Goal: Manage account settings

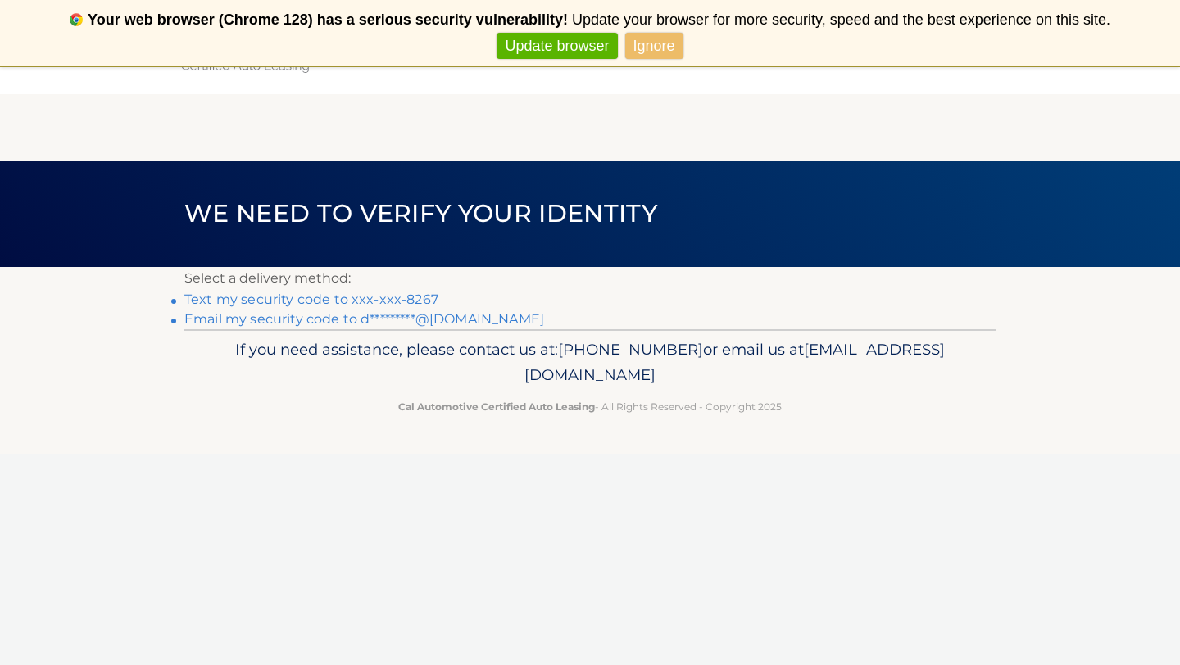
click at [379, 298] on link "Text my security code to xxx-xxx-8267" at bounding box center [311, 300] width 254 height 16
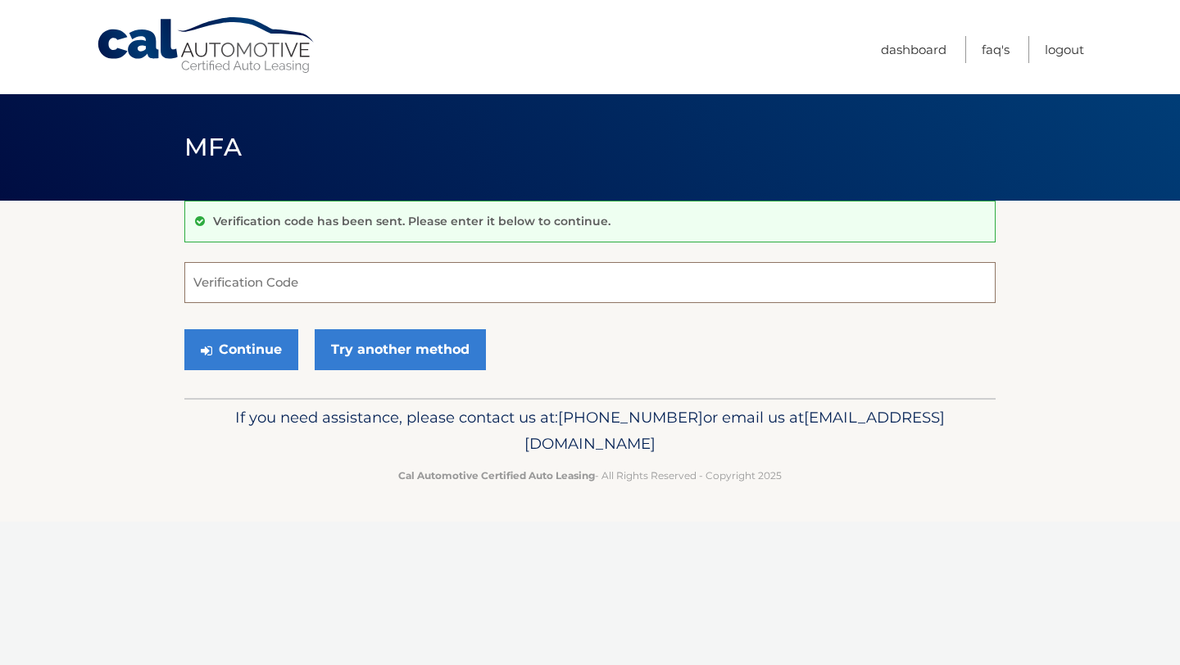
click at [224, 279] on input "Verification Code" at bounding box center [589, 282] width 811 height 41
type input "660334"
click at [259, 355] on button "Continue" at bounding box center [241, 349] width 114 height 41
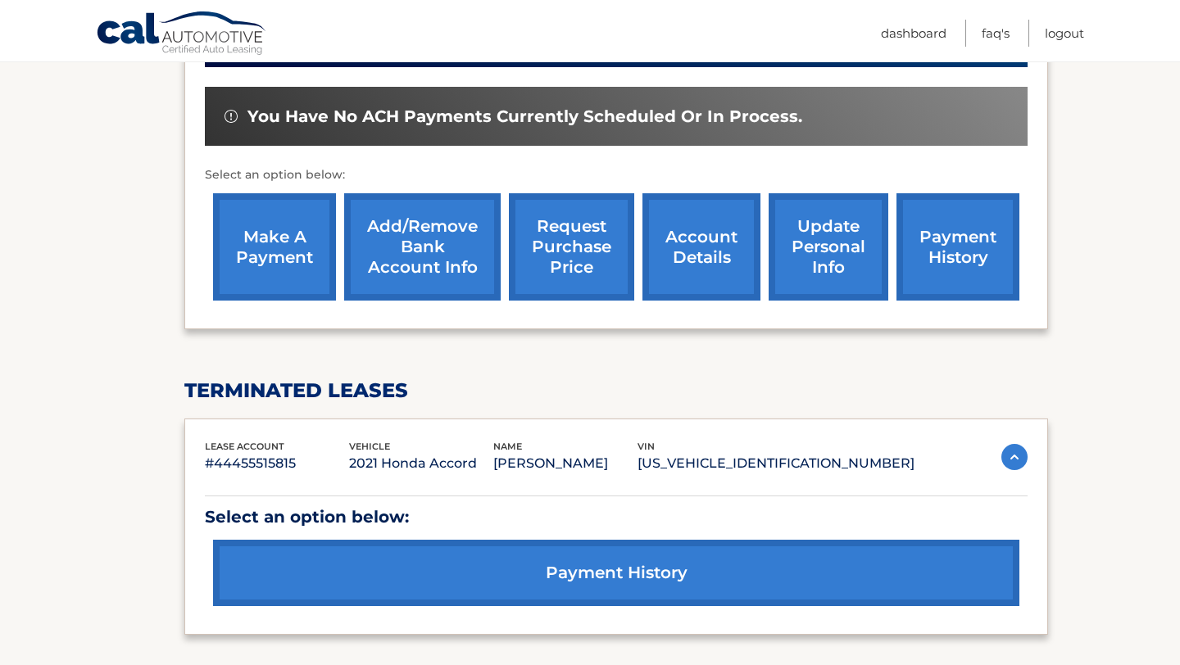
scroll to position [492, 0]
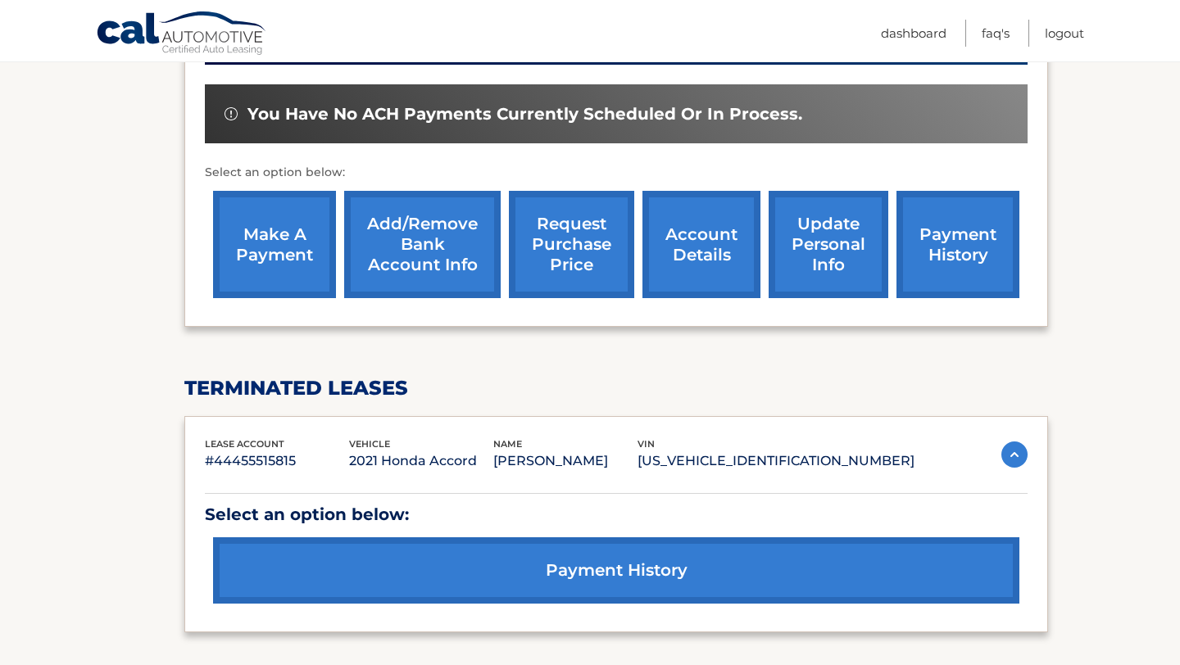
click at [687, 247] on link "account details" at bounding box center [701, 244] width 118 height 107
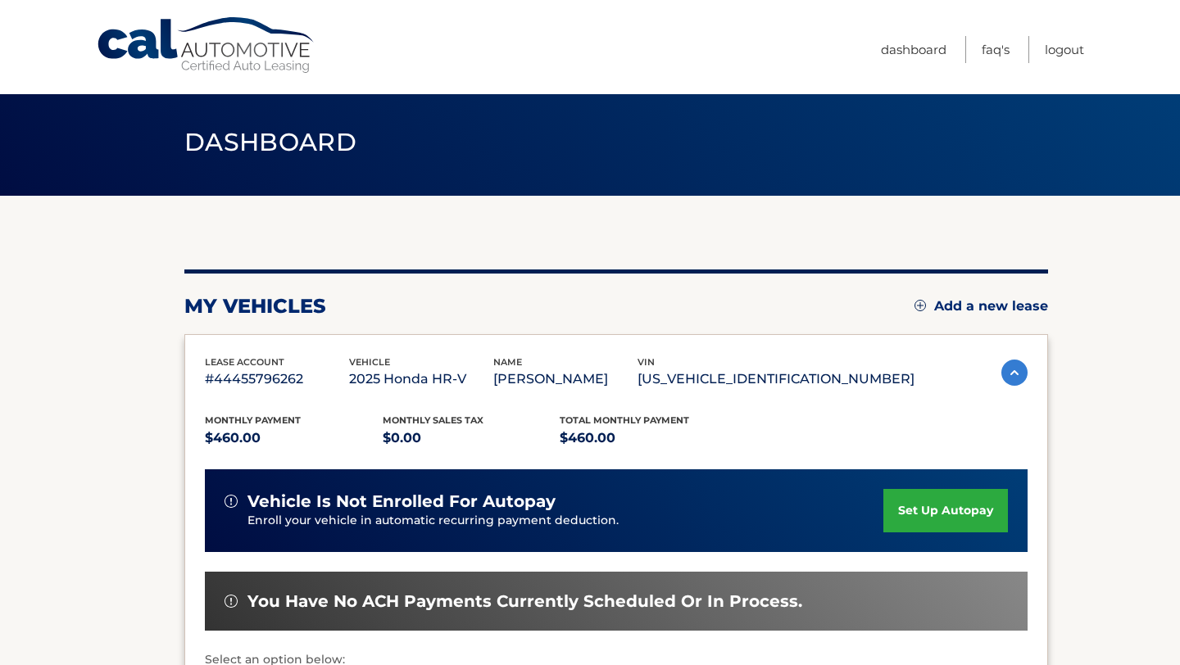
scroll to position [0, 0]
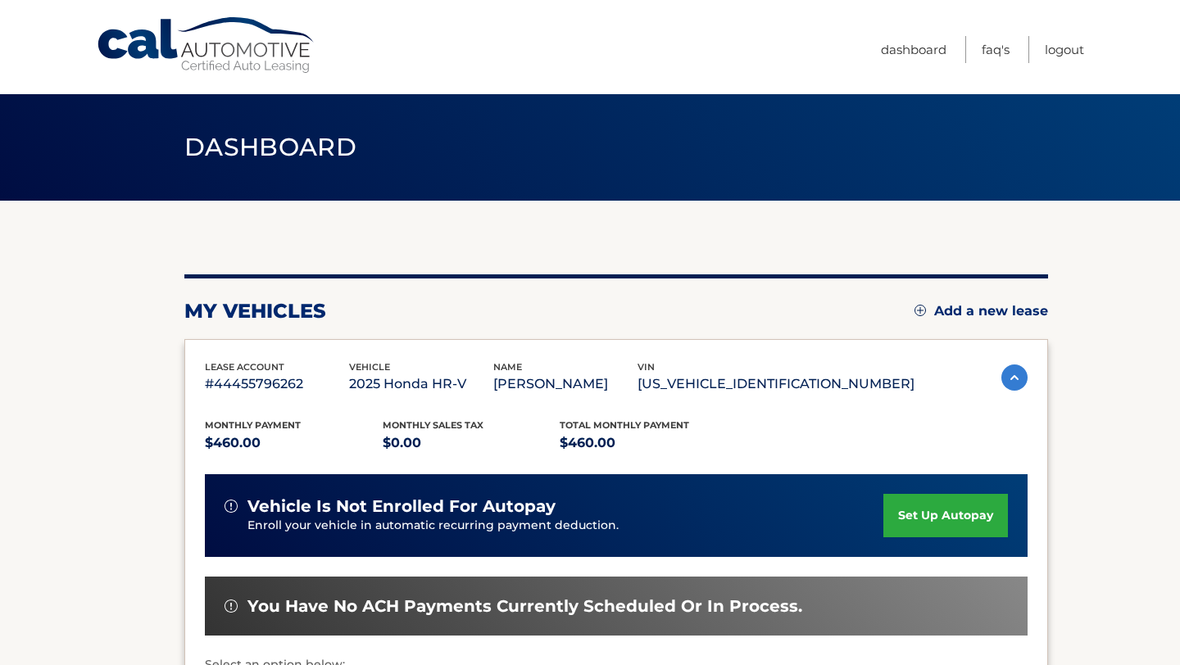
click at [1007, 378] on img at bounding box center [1014, 378] width 26 height 26
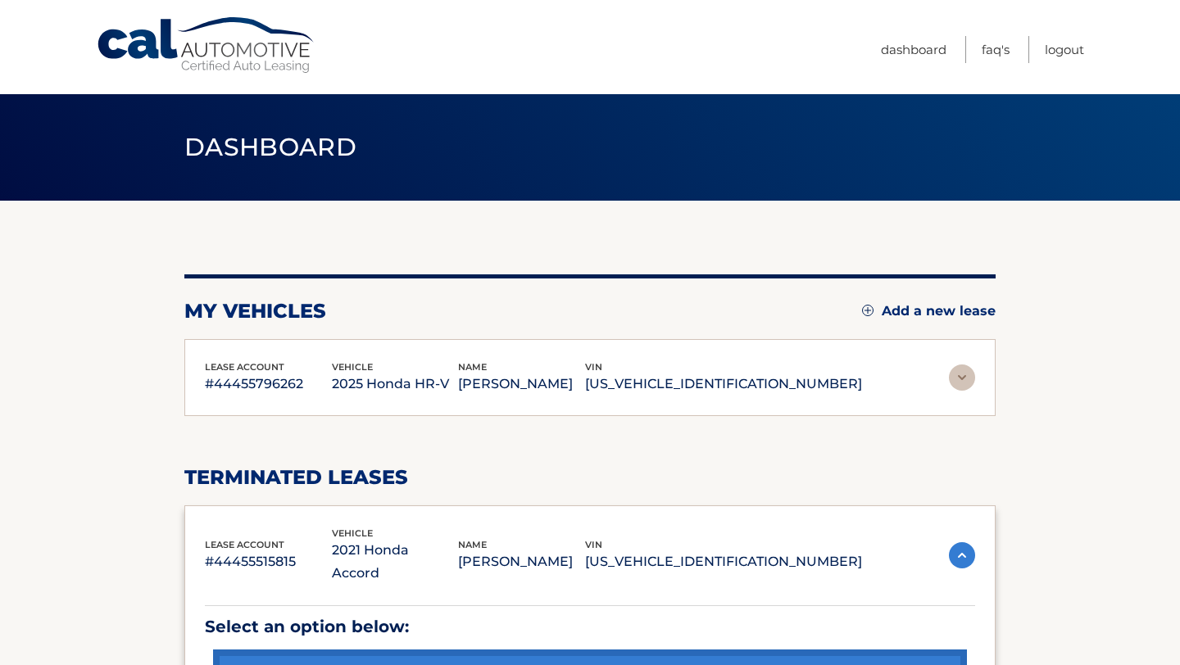
click at [1007, 378] on section "my vehicles Add a new lease lease account #44455796262 vehicle 2025 Honda HR-V …" at bounding box center [590, 489] width 1180 height 577
click at [959, 377] on img at bounding box center [962, 378] width 26 height 26
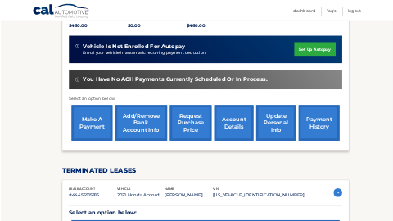
scroll to position [394, 0]
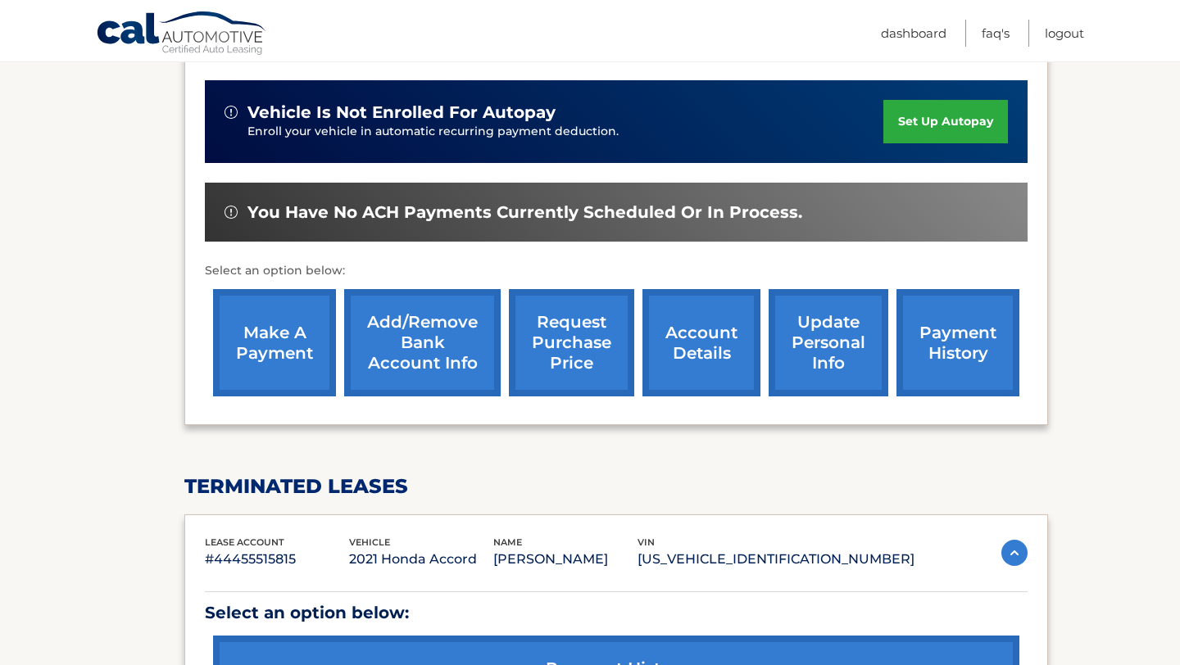
click at [695, 353] on link "account details" at bounding box center [701, 342] width 118 height 107
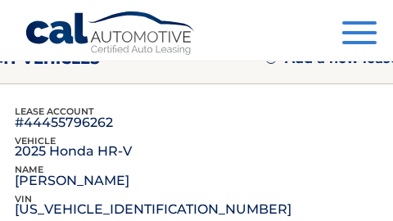
scroll to position [166, 0]
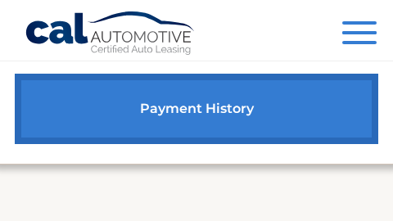
scroll to position [1459, 0]
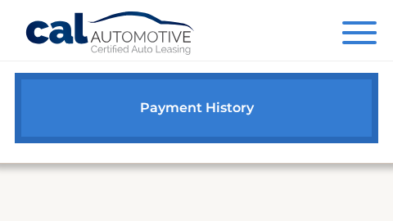
click at [351, 31] on span "button" at bounding box center [359, 32] width 34 height 3
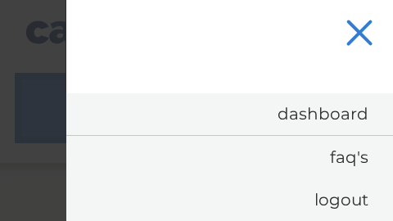
click at [360, 32] on span "button" at bounding box center [359, 33] width 27 height 27
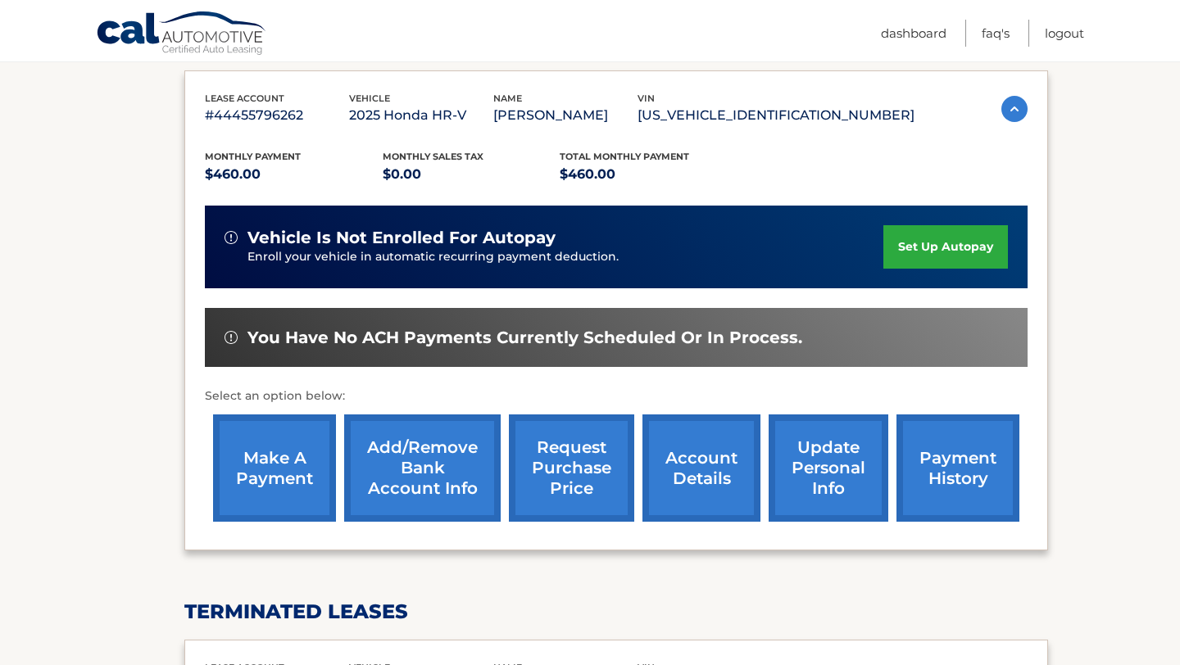
scroll to position [279, 0]
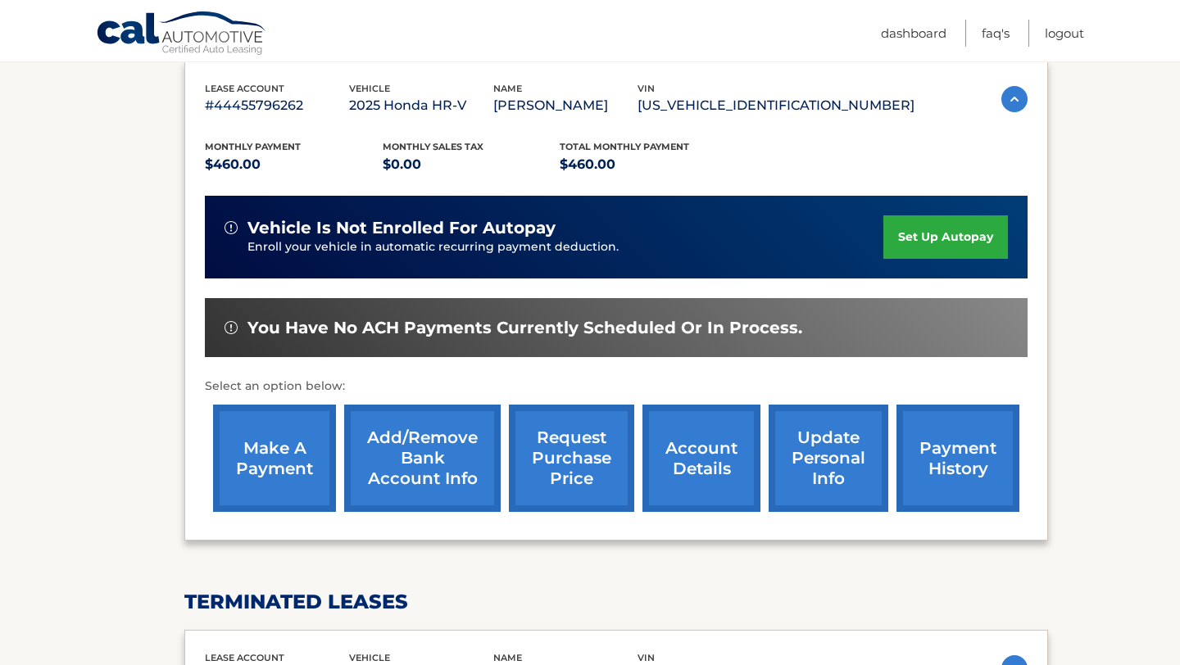
click at [686, 469] on link "account details" at bounding box center [701, 458] width 118 height 107
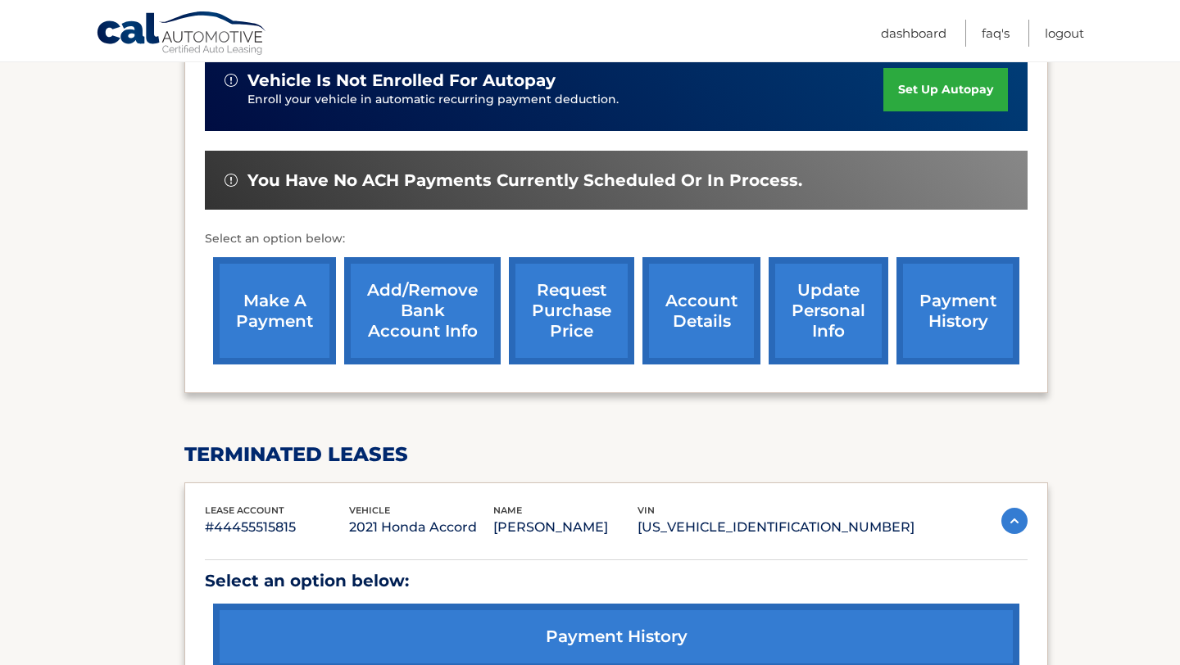
scroll to position [615, 0]
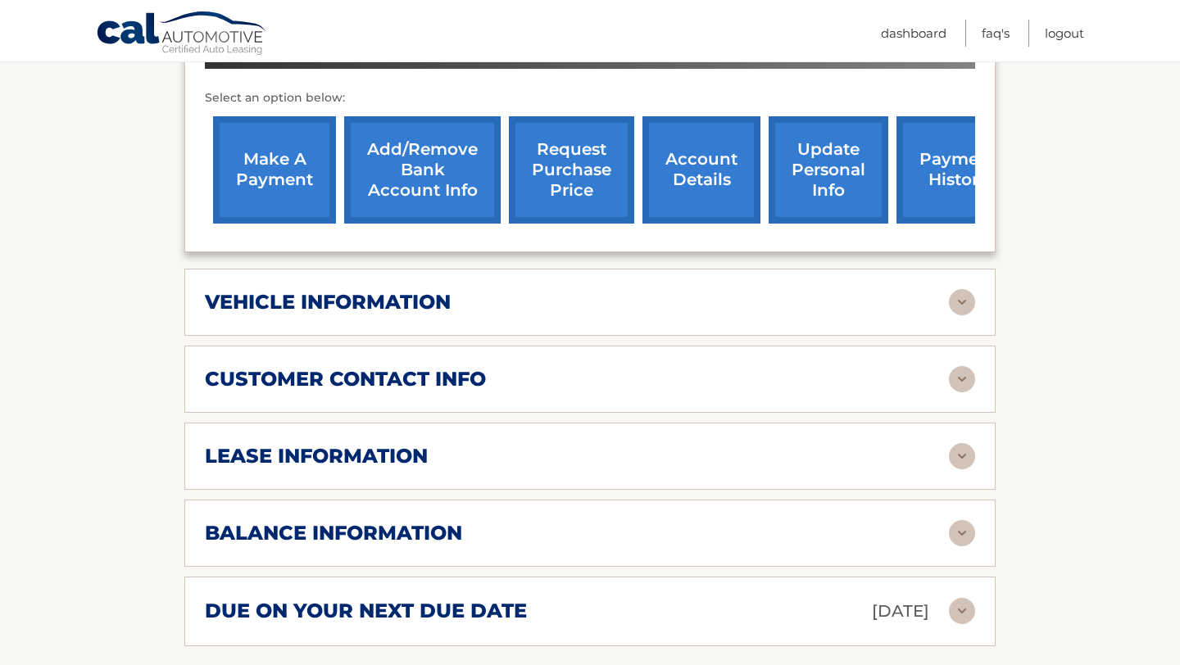
scroll to position [591, 0]
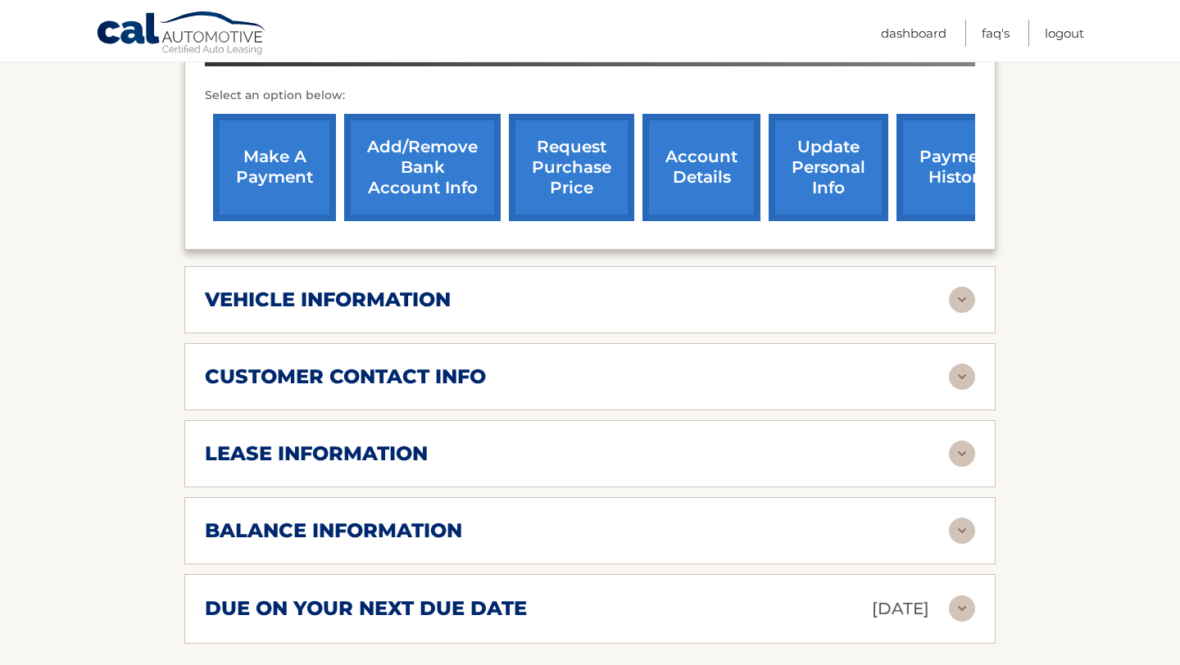
click at [960, 446] on img at bounding box center [962, 454] width 26 height 26
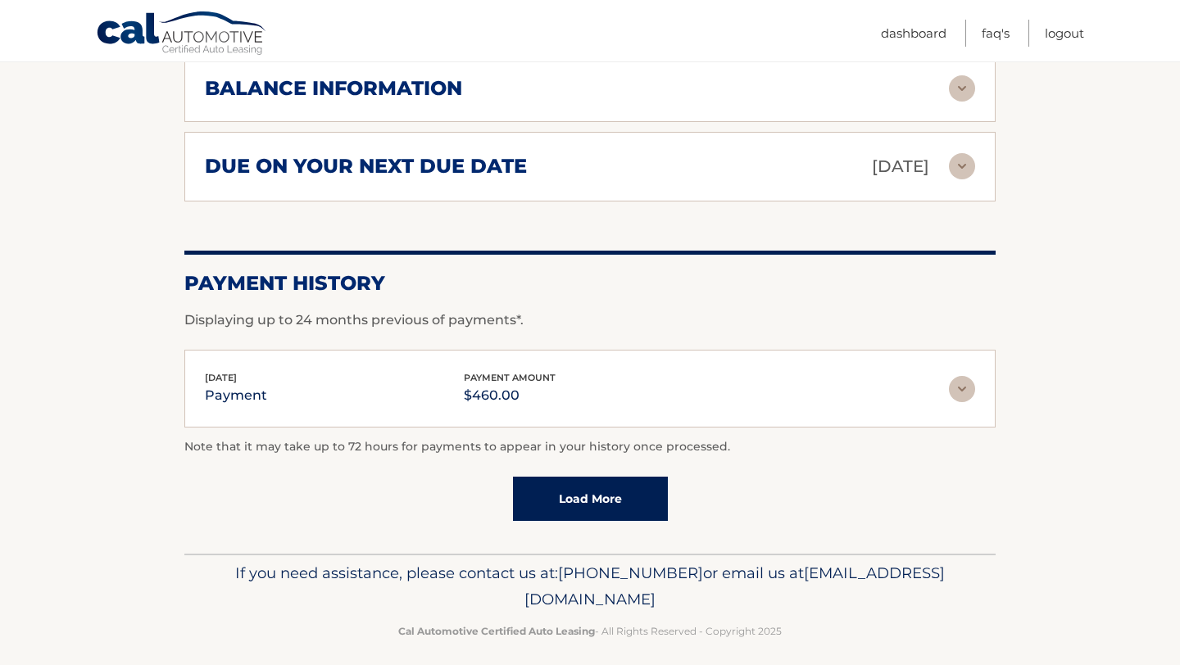
scroll to position [1351, 0]
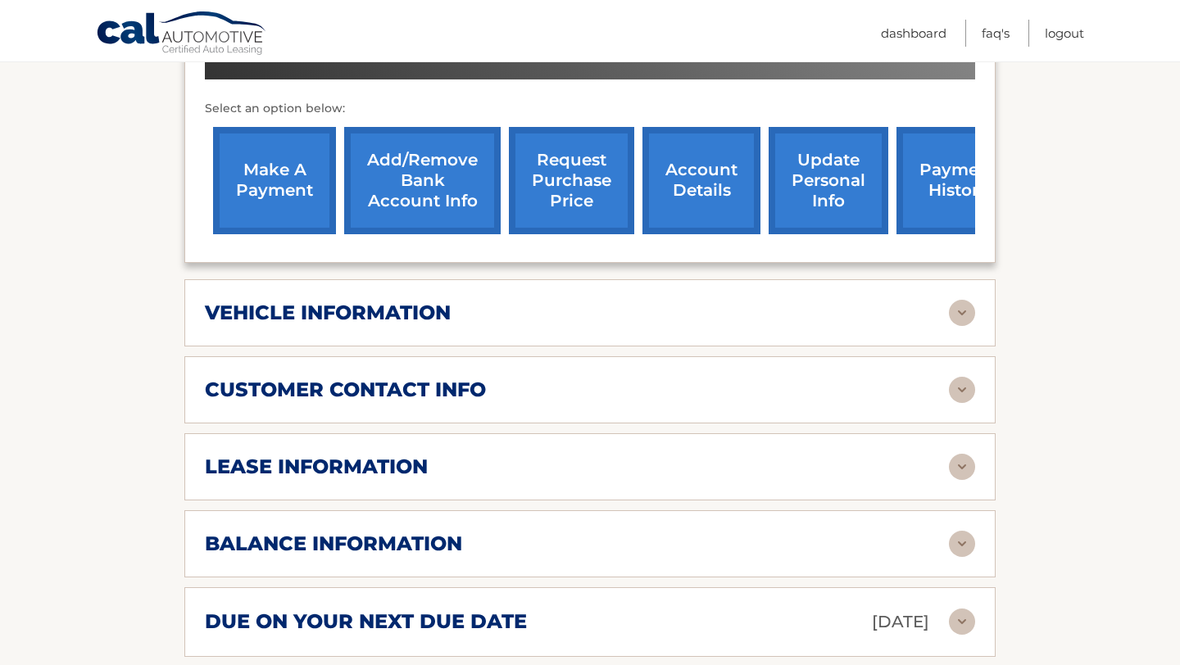
scroll to position [581, 0]
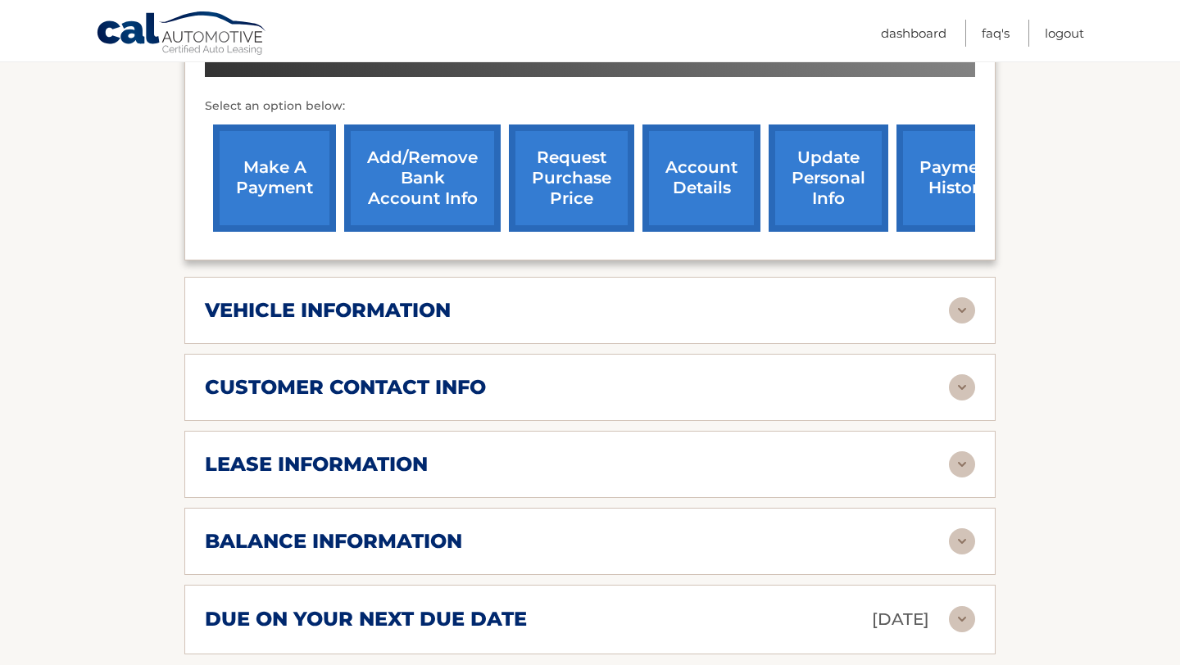
click at [964, 306] on img at bounding box center [962, 310] width 26 height 26
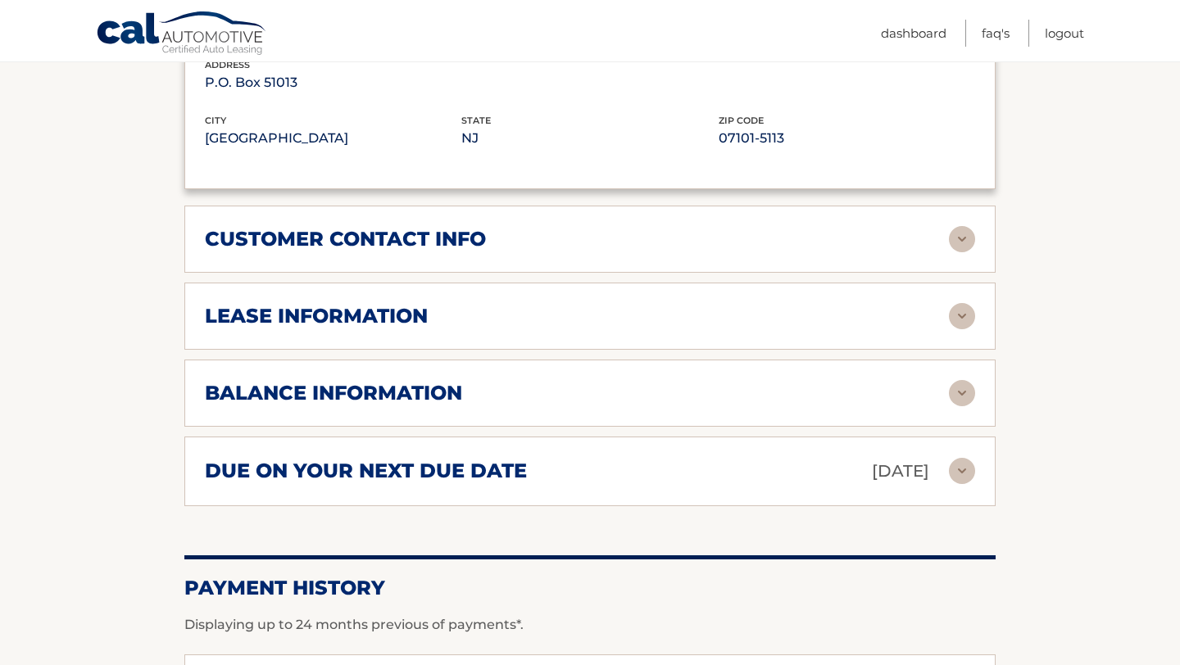
scroll to position [1135, 0]
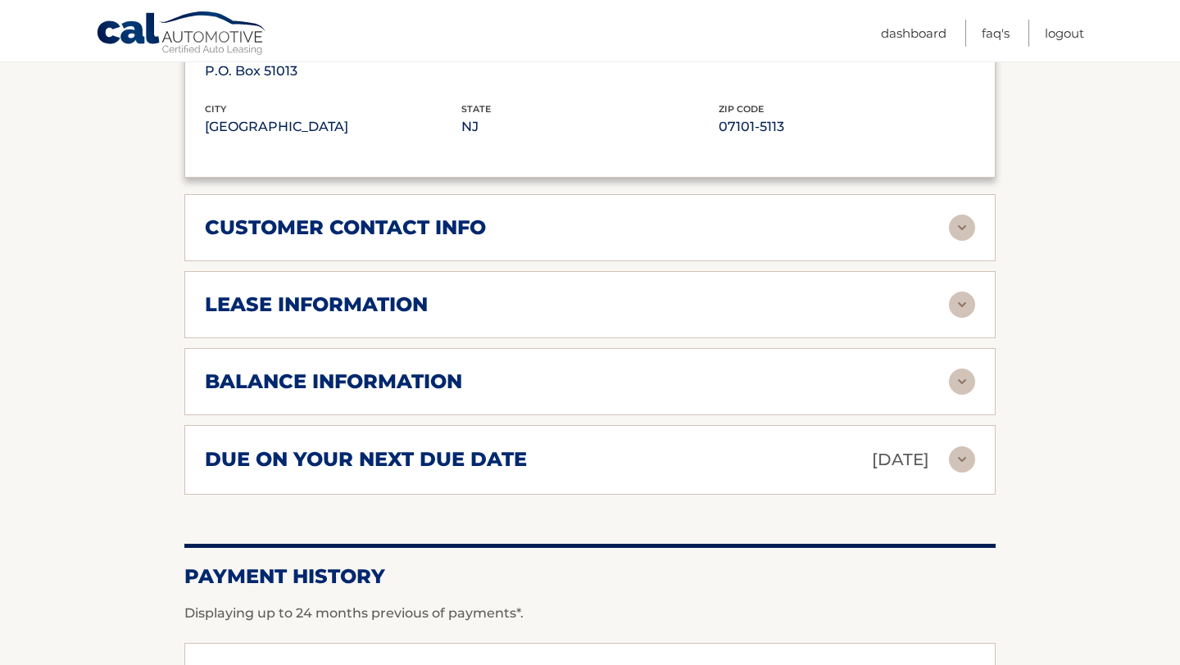
click at [960, 301] on img at bounding box center [962, 305] width 26 height 26
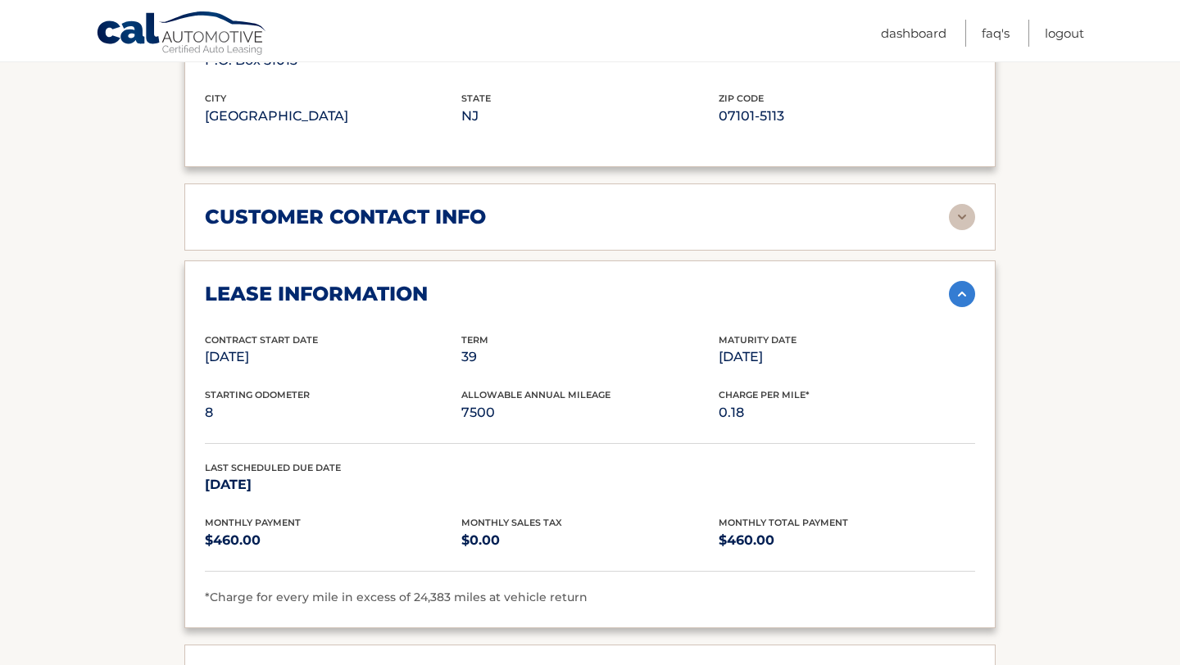
scroll to position [1143, 0]
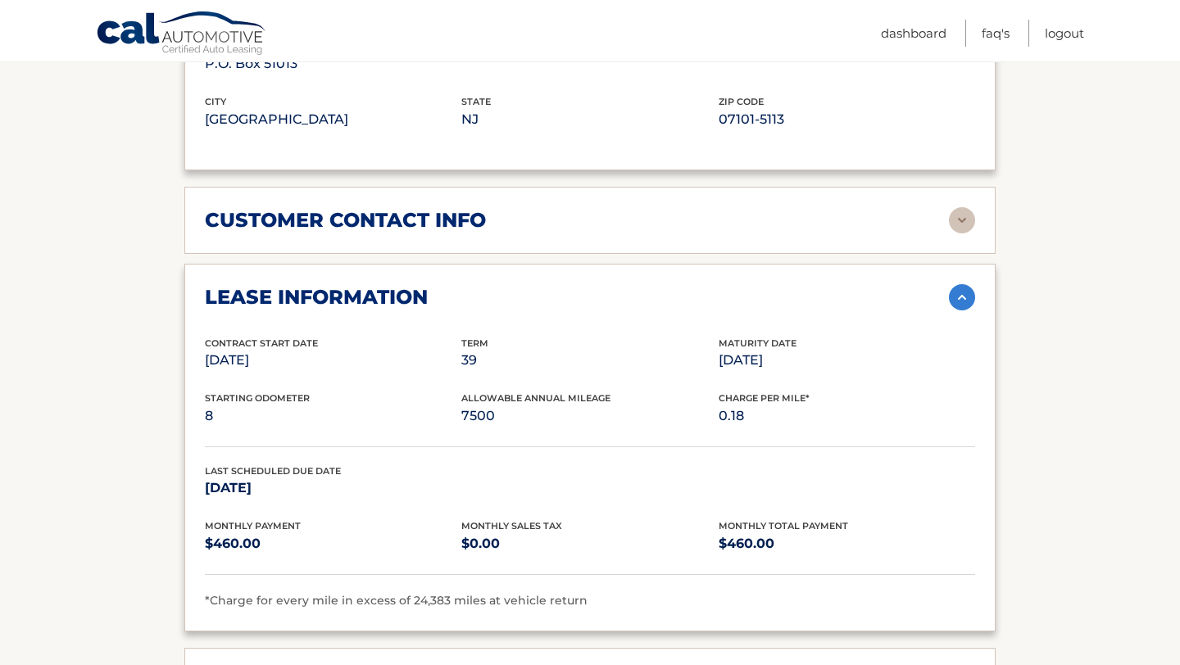
click at [954, 220] on img at bounding box center [962, 220] width 26 height 26
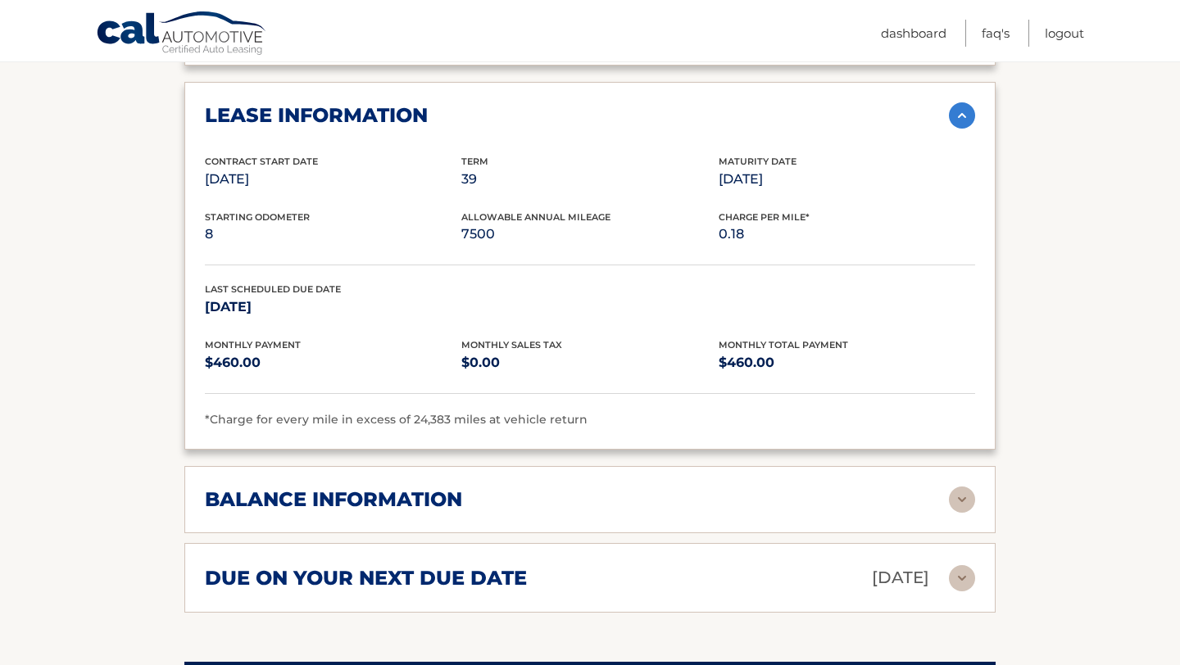
scroll to position [1647, 0]
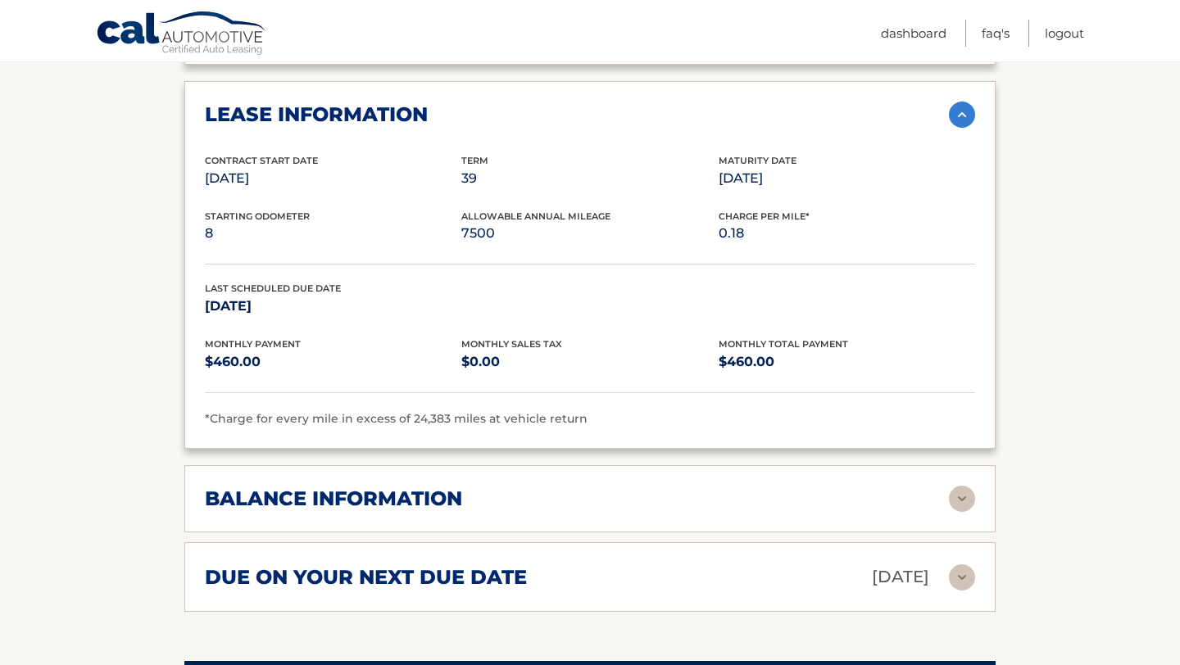
click at [954, 488] on img at bounding box center [962, 499] width 26 height 26
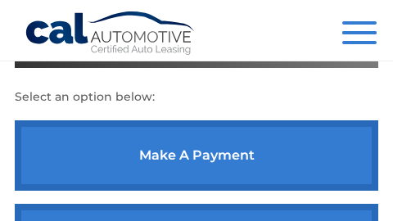
scroll to position [618, 0]
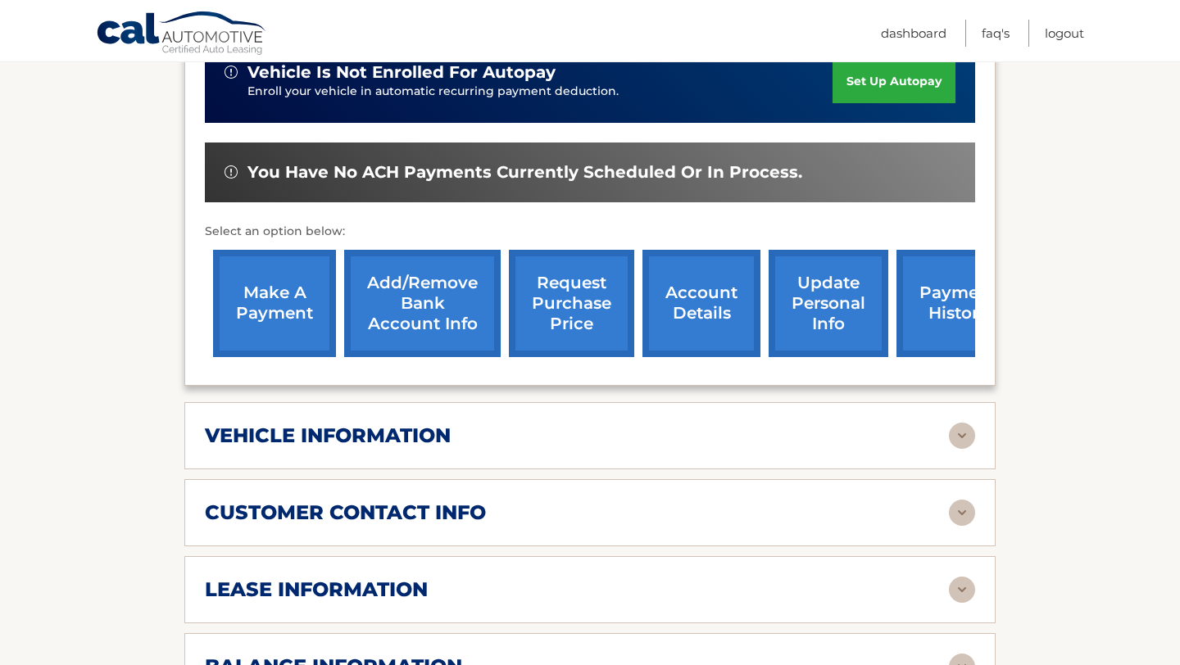
scroll to position [464, 0]
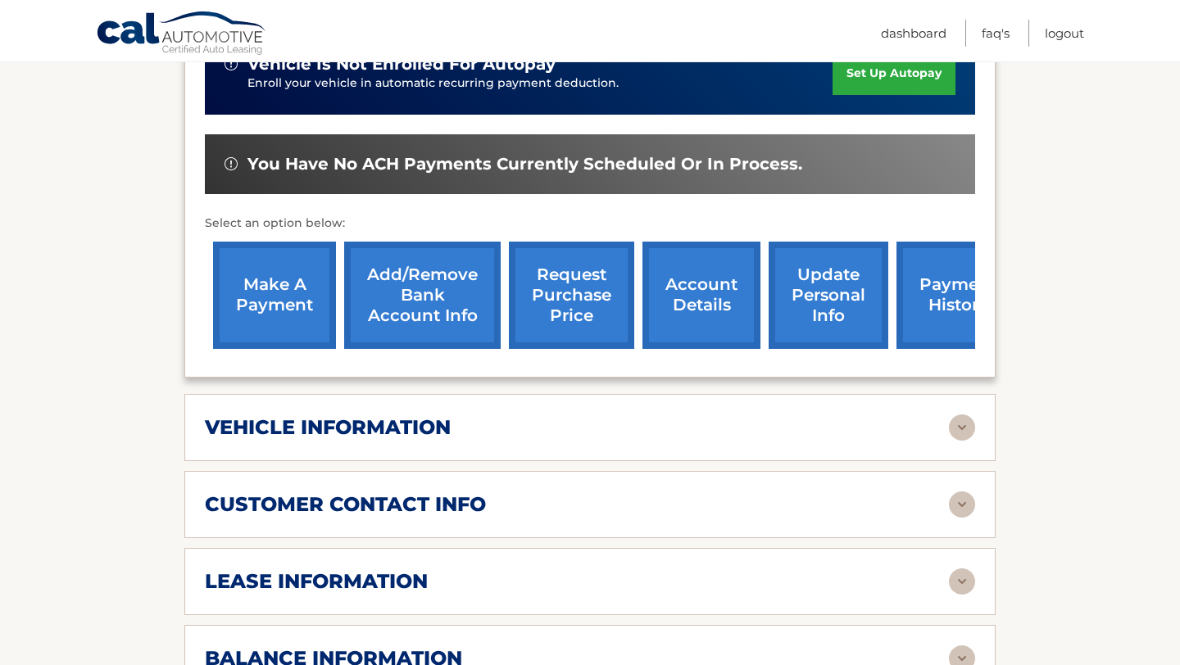
click at [954, 429] on img at bounding box center [962, 428] width 26 height 26
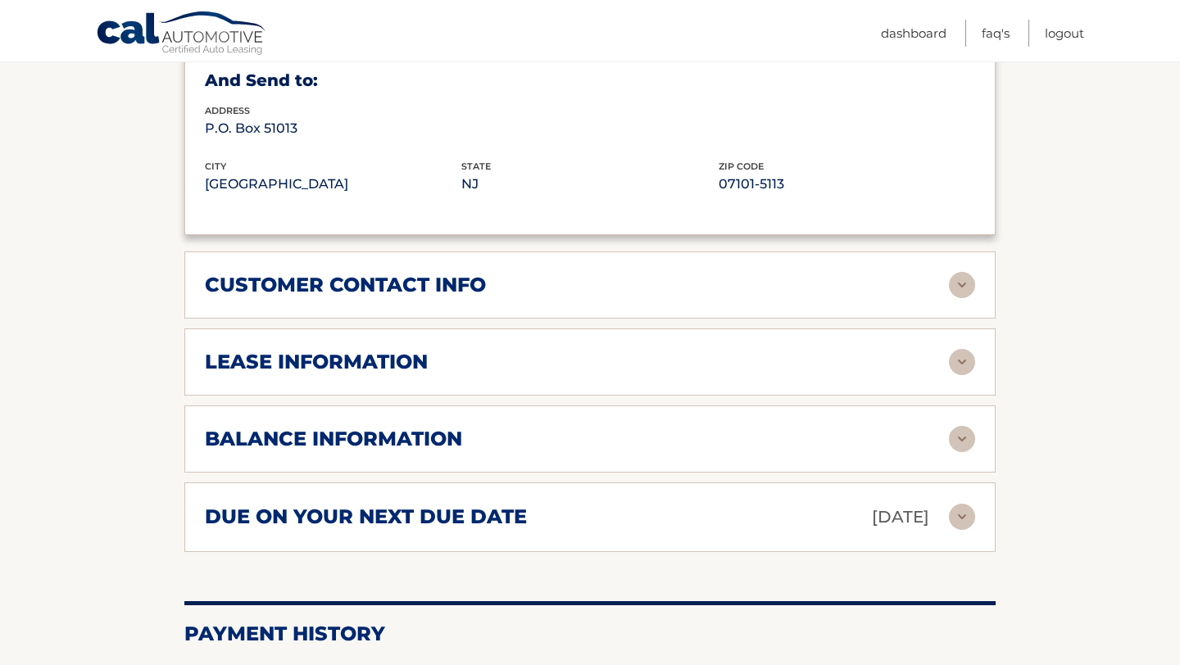
scroll to position [1084, 0]
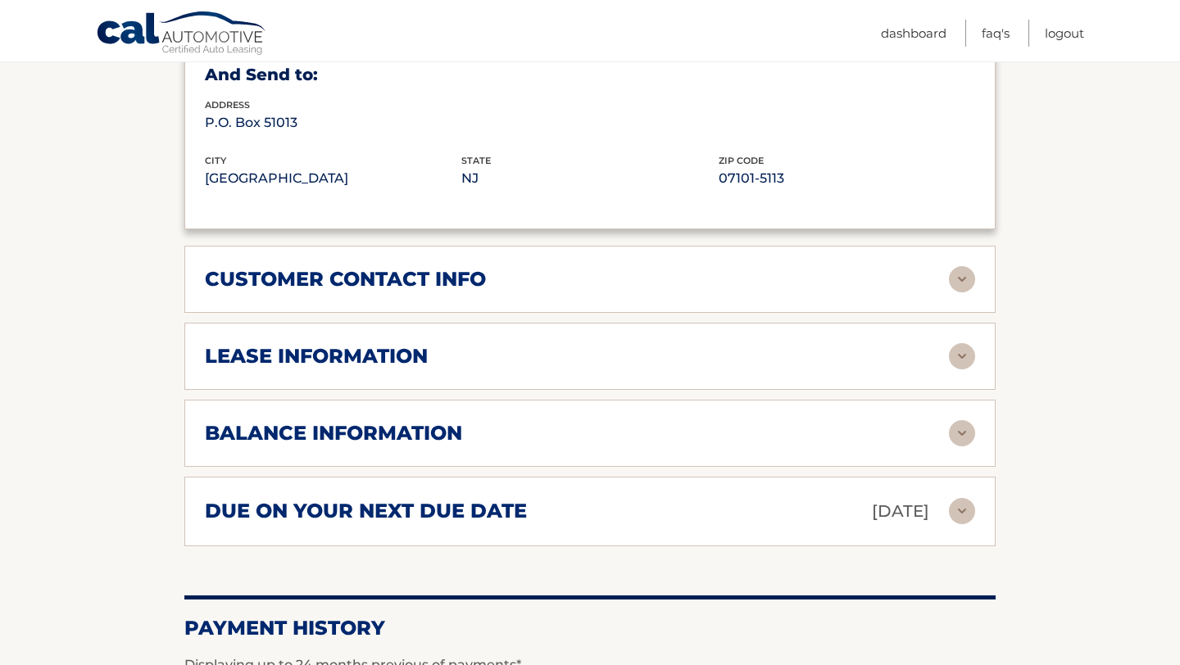
click at [970, 351] on img at bounding box center [962, 356] width 26 height 26
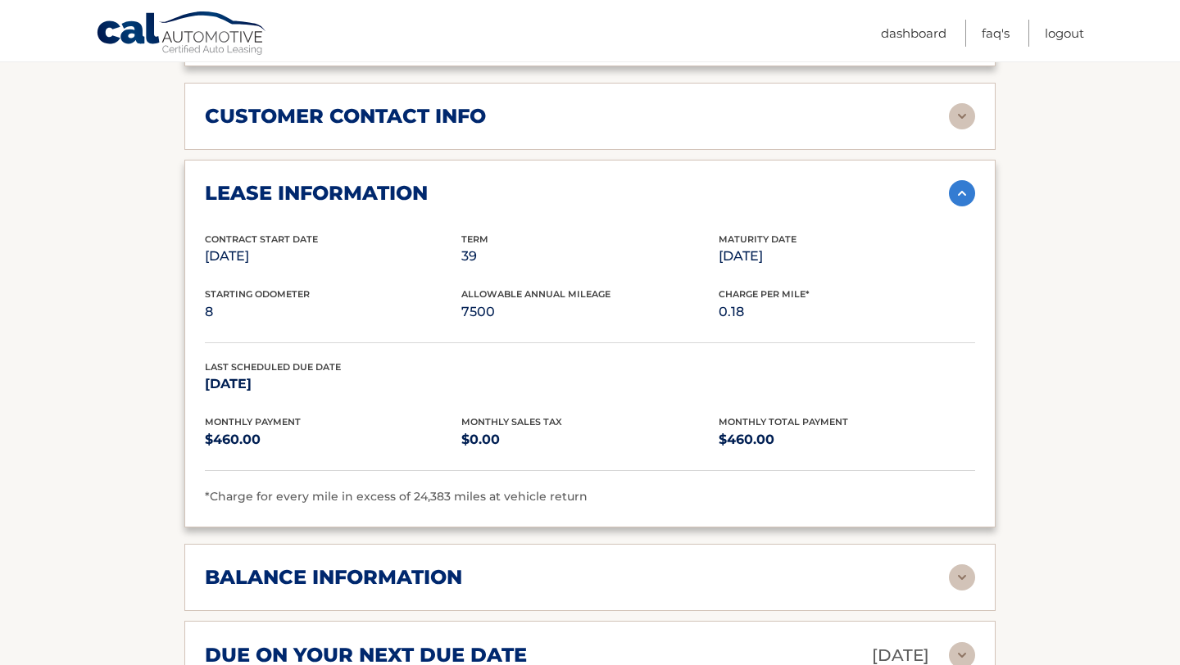
scroll to position [1243, 0]
